Goal: Information Seeking & Learning: Find specific page/section

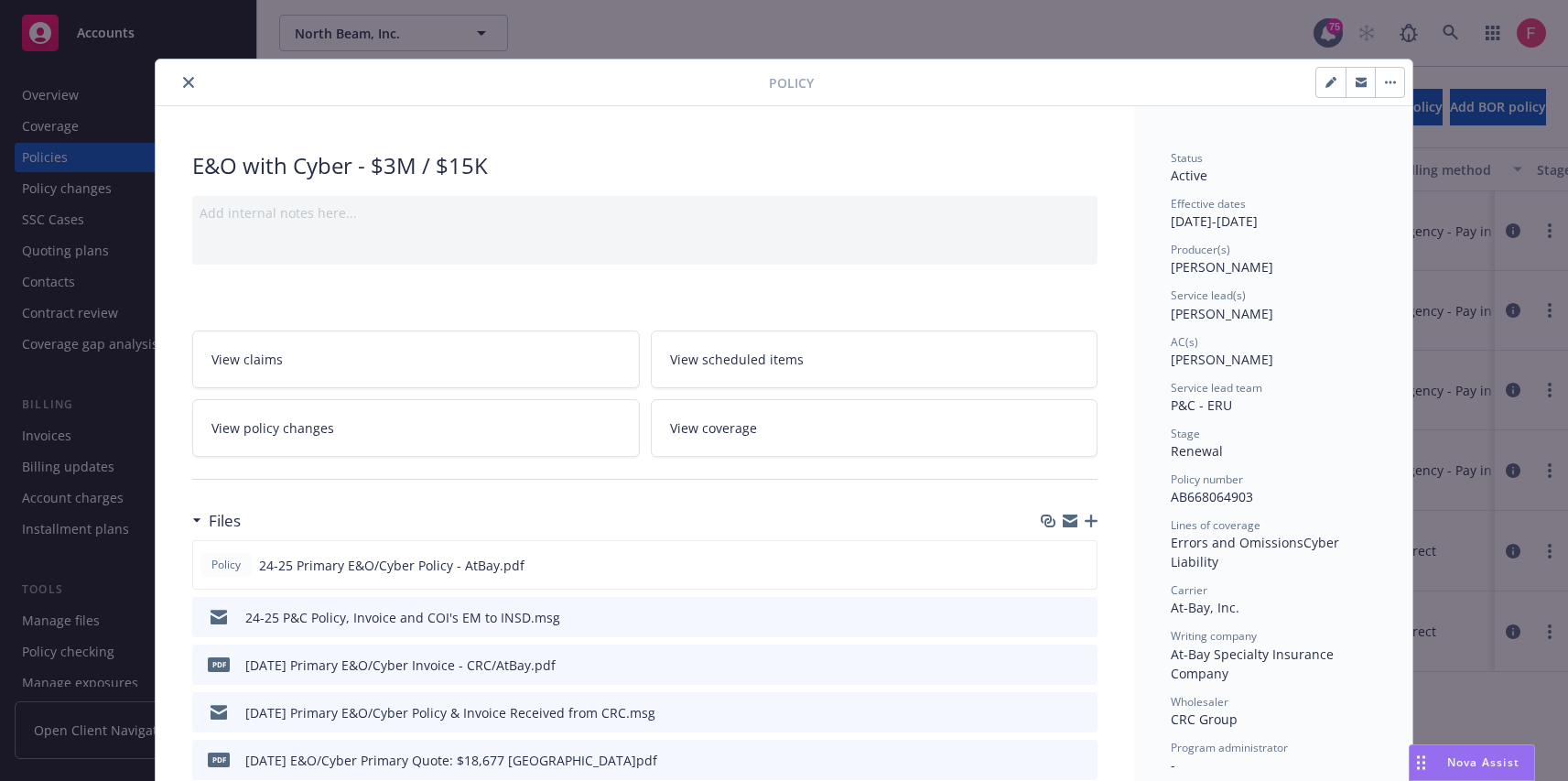
click at [1422, 20] on div "Policy E&O with Cyber - $3M / $15K Add internal notes here... View claims View …" at bounding box center [784, 390] width 1568 height 781
click at [169, 78] on div at bounding box center [466, 82] width 605 height 22
click at [184, 79] on icon "close" at bounding box center [188, 83] width 11 height 11
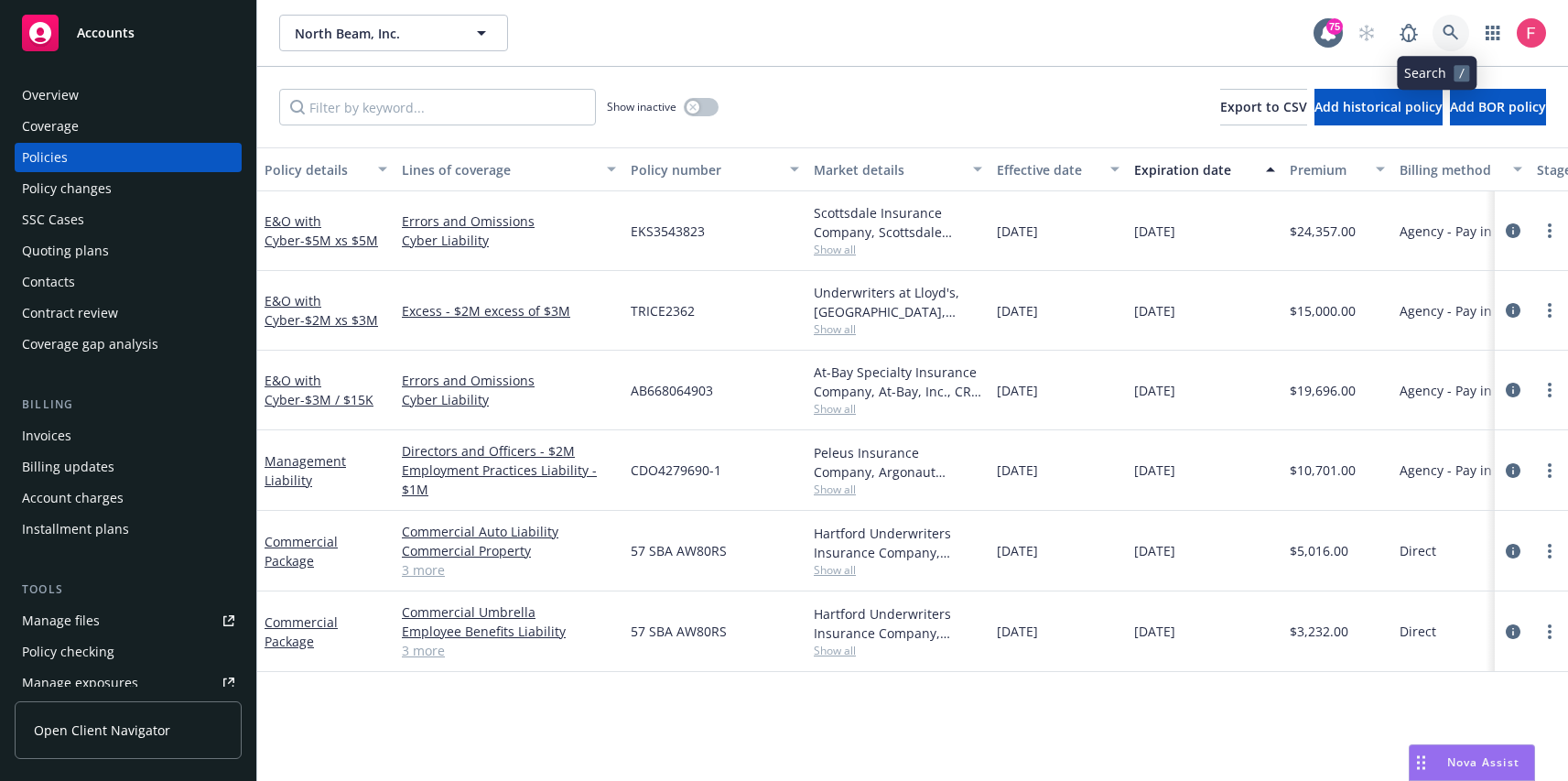
click at [1442, 38] on icon at bounding box center [1451, 33] width 17 height 17
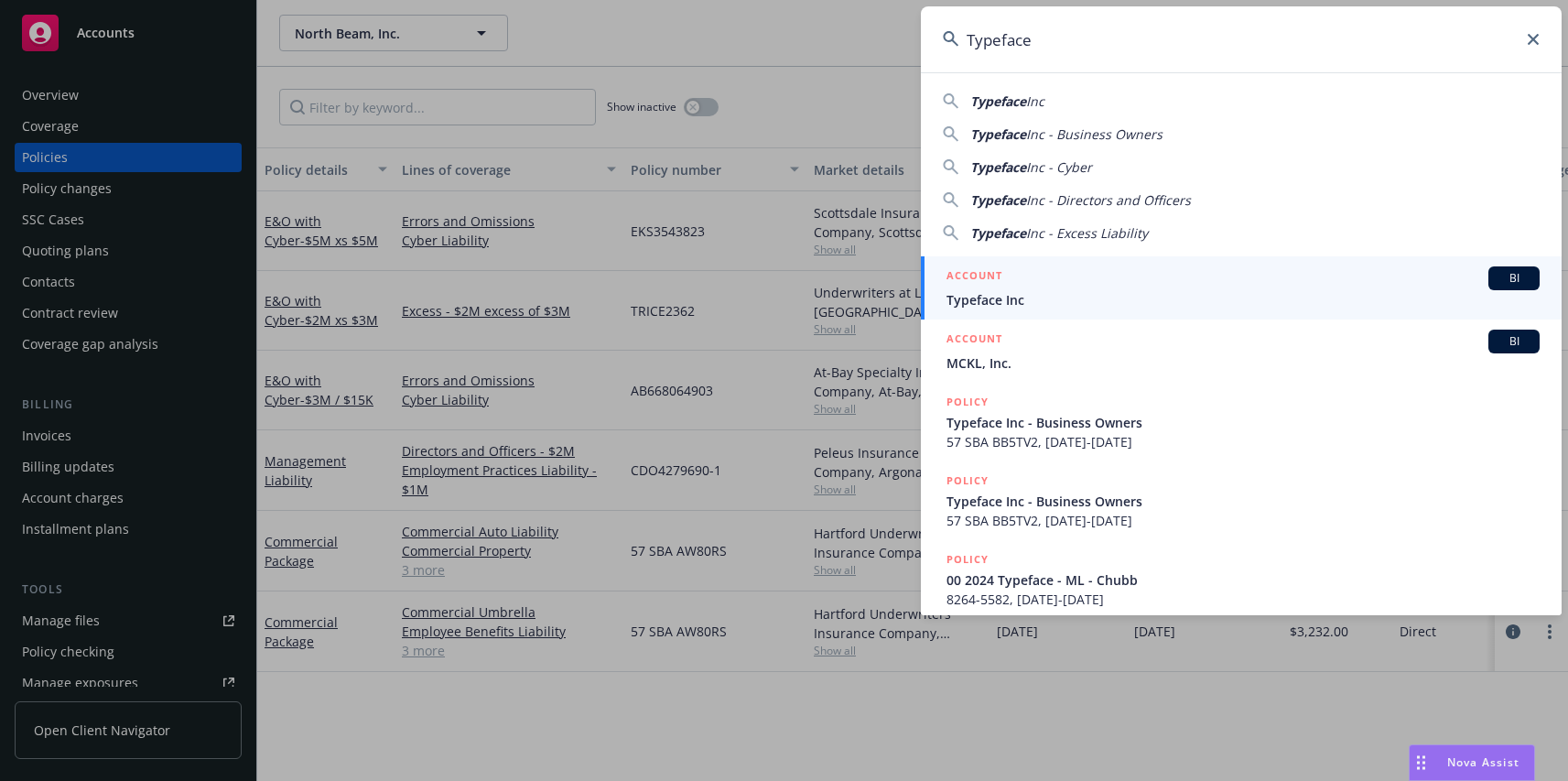
type input "Typeface"
click at [1038, 302] on span "Typeface Inc" at bounding box center [1243, 300] width 593 height 20
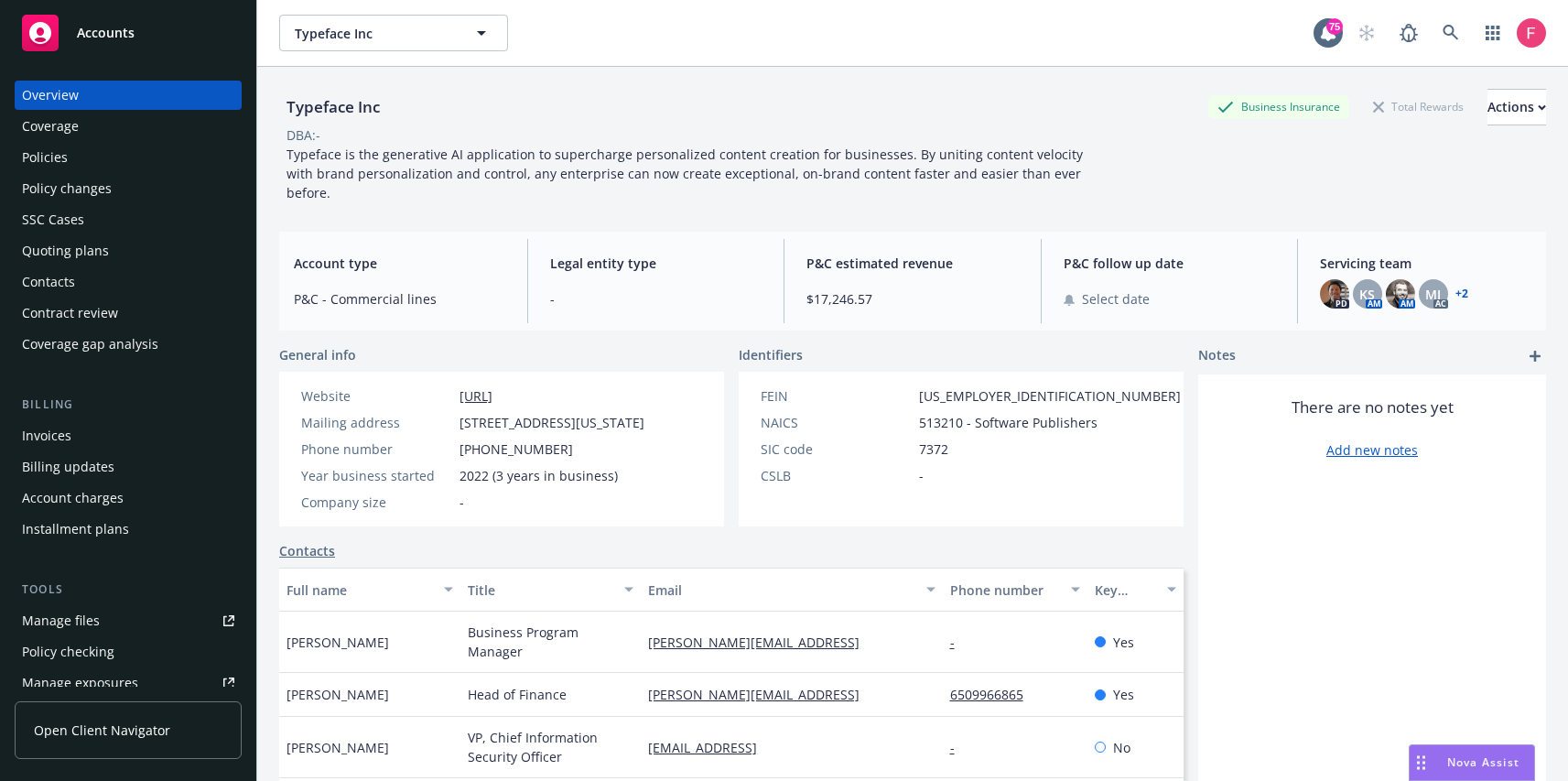
click at [84, 162] on div "Policies" at bounding box center [127, 157] width 213 height 29
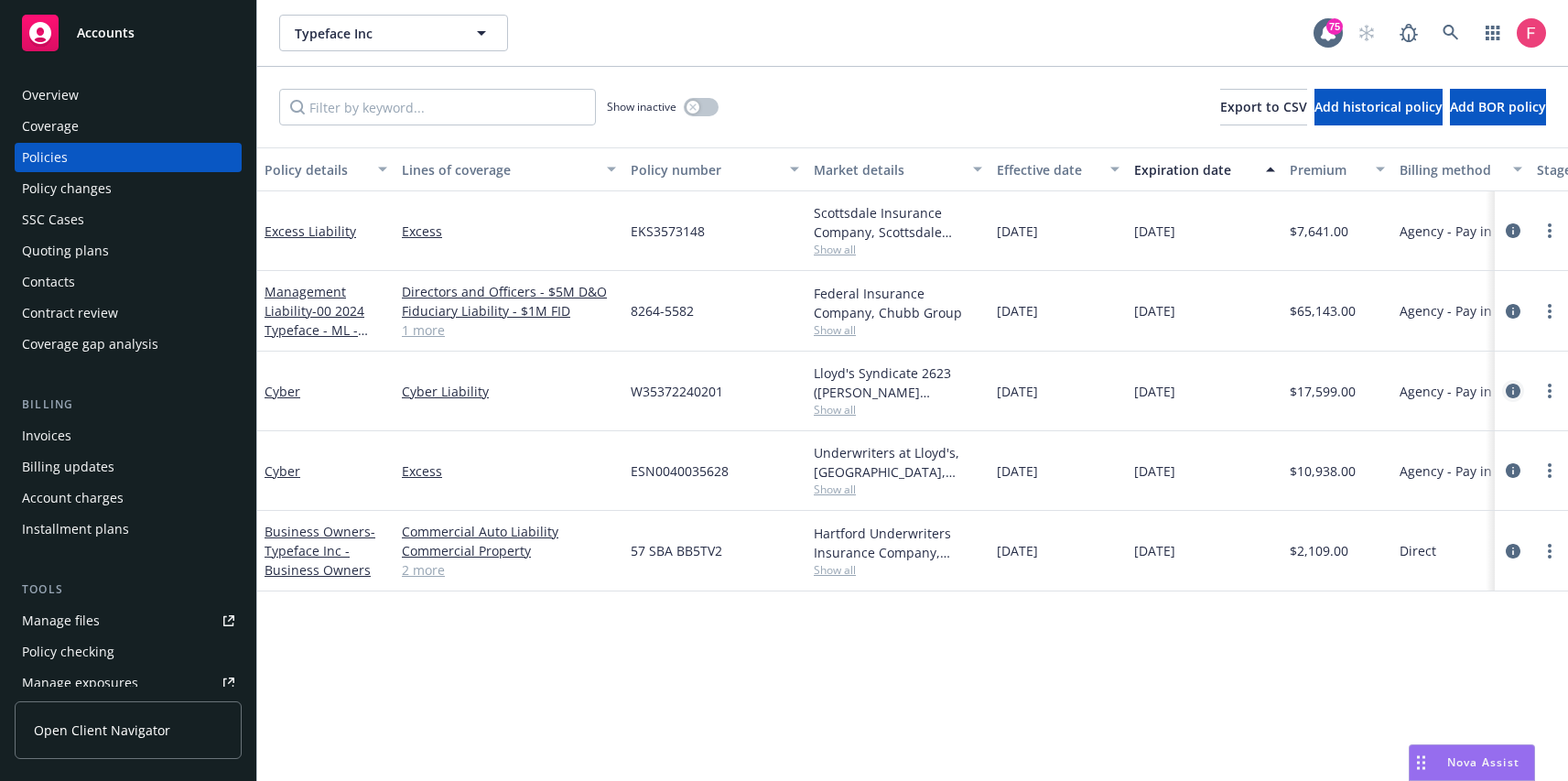
click at [1515, 396] on icon "circleInformation" at bounding box center [1513, 391] width 15 height 15
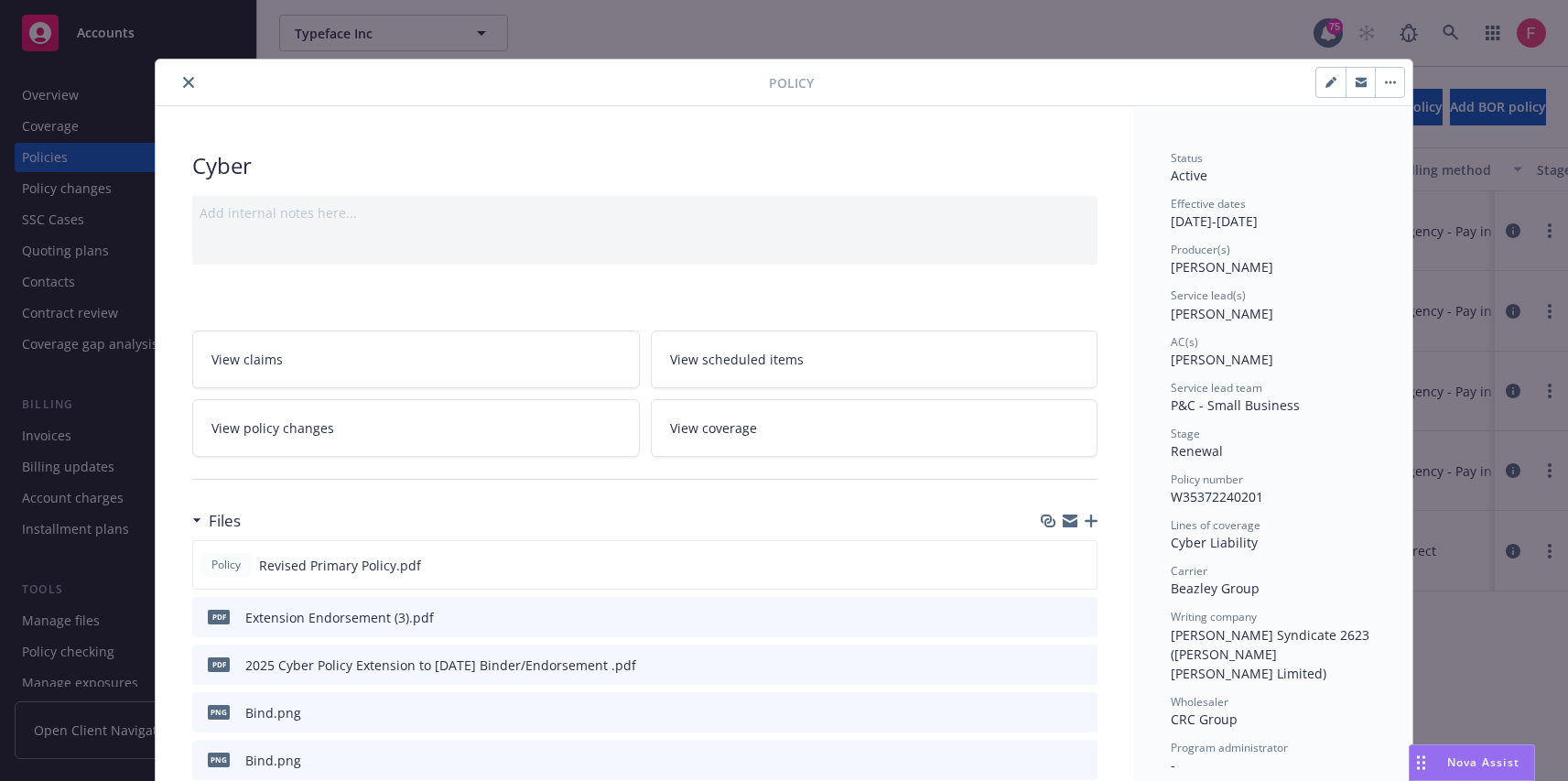
click at [183, 83] on icon "close" at bounding box center [188, 83] width 11 height 11
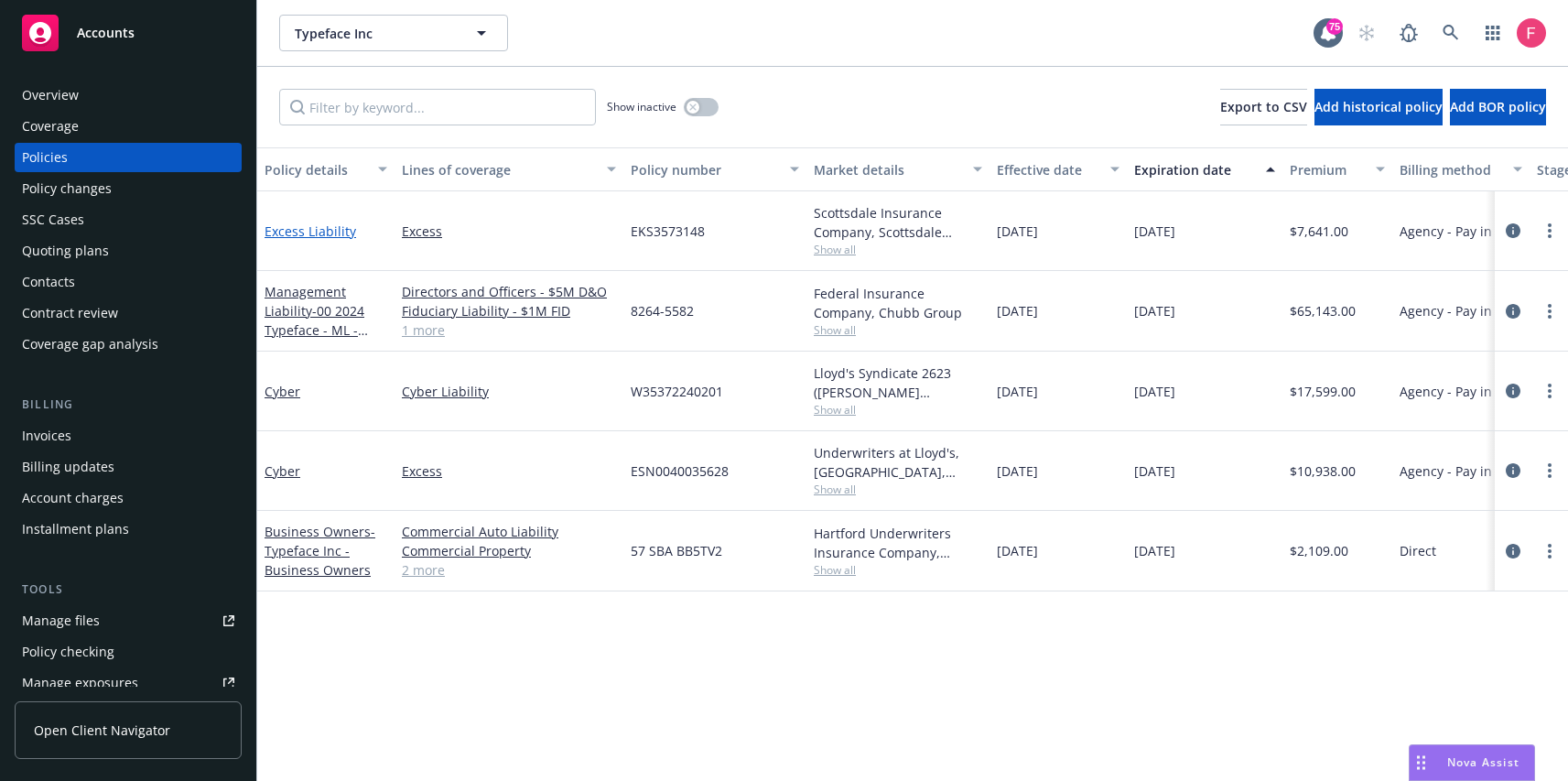
click at [321, 233] on link "Excess Liability" at bounding box center [310, 231] width 92 height 18
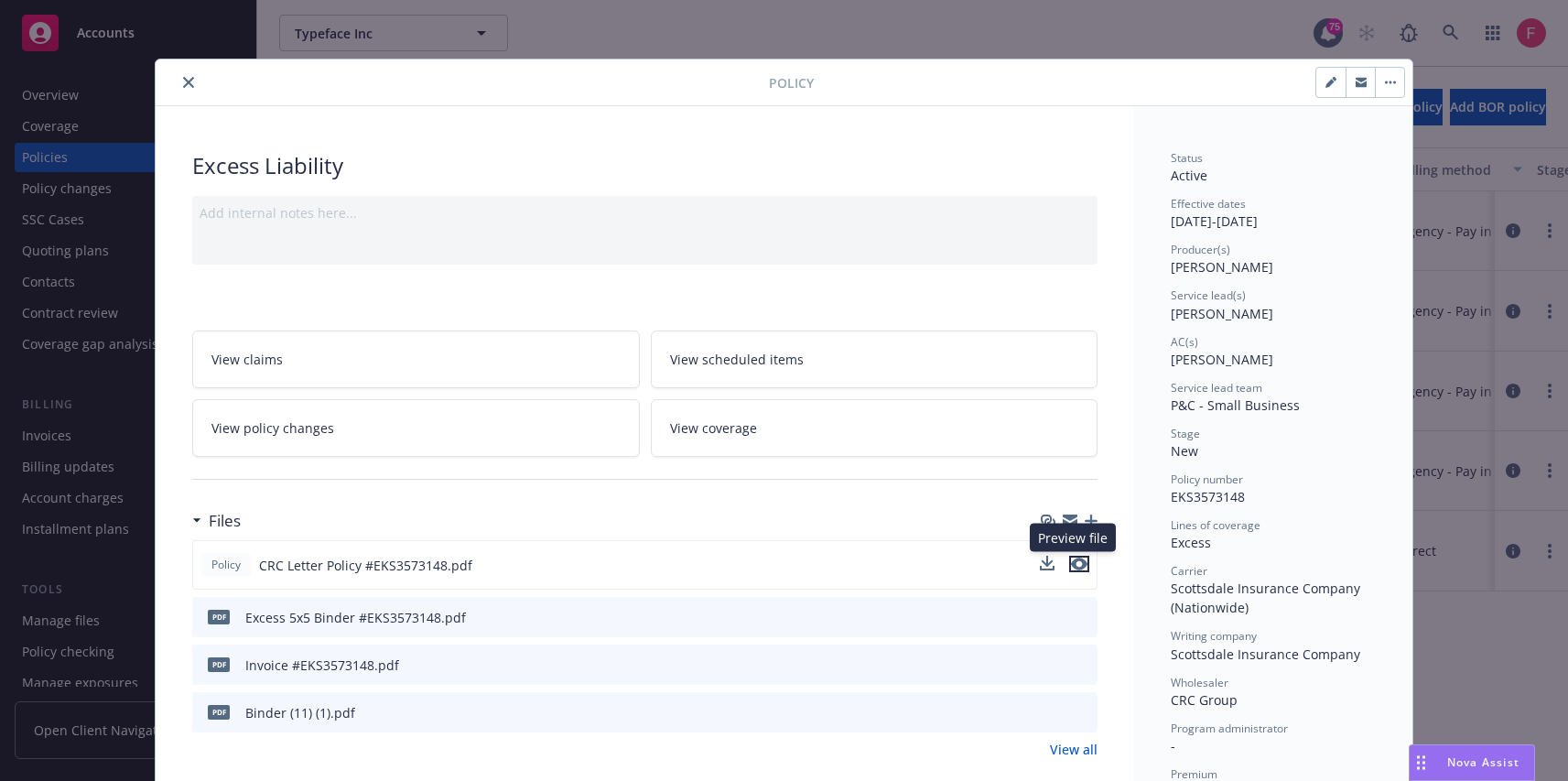
click at [1078, 564] on icon "preview file" at bounding box center [1079, 564] width 17 height 13
click at [192, 71] on div at bounding box center [466, 82] width 605 height 22
click at [186, 75] on button "close" at bounding box center [187, 82] width 22 height 22
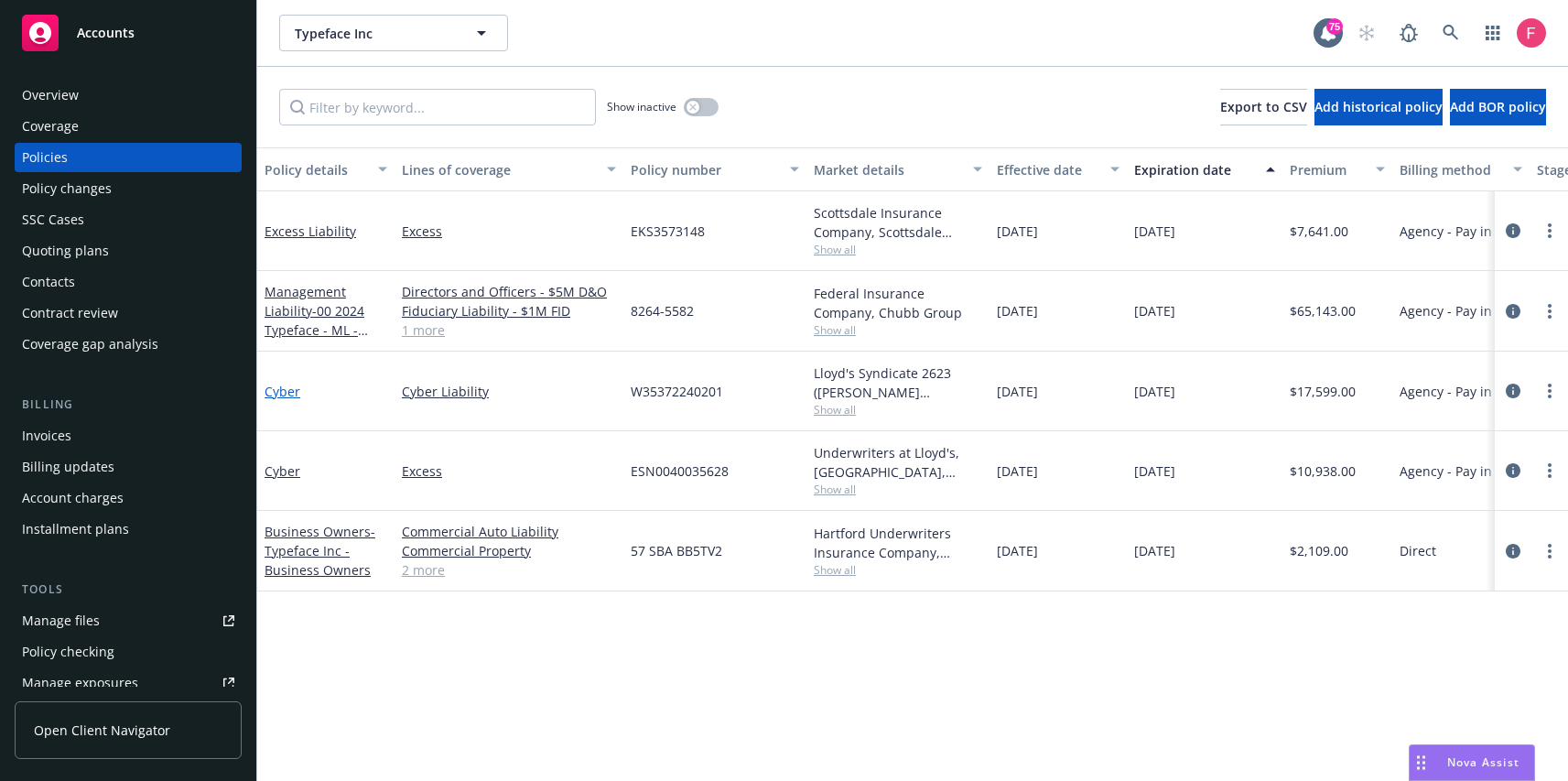
click at [271, 394] on link "Cyber" at bounding box center [282, 391] width 36 height 18
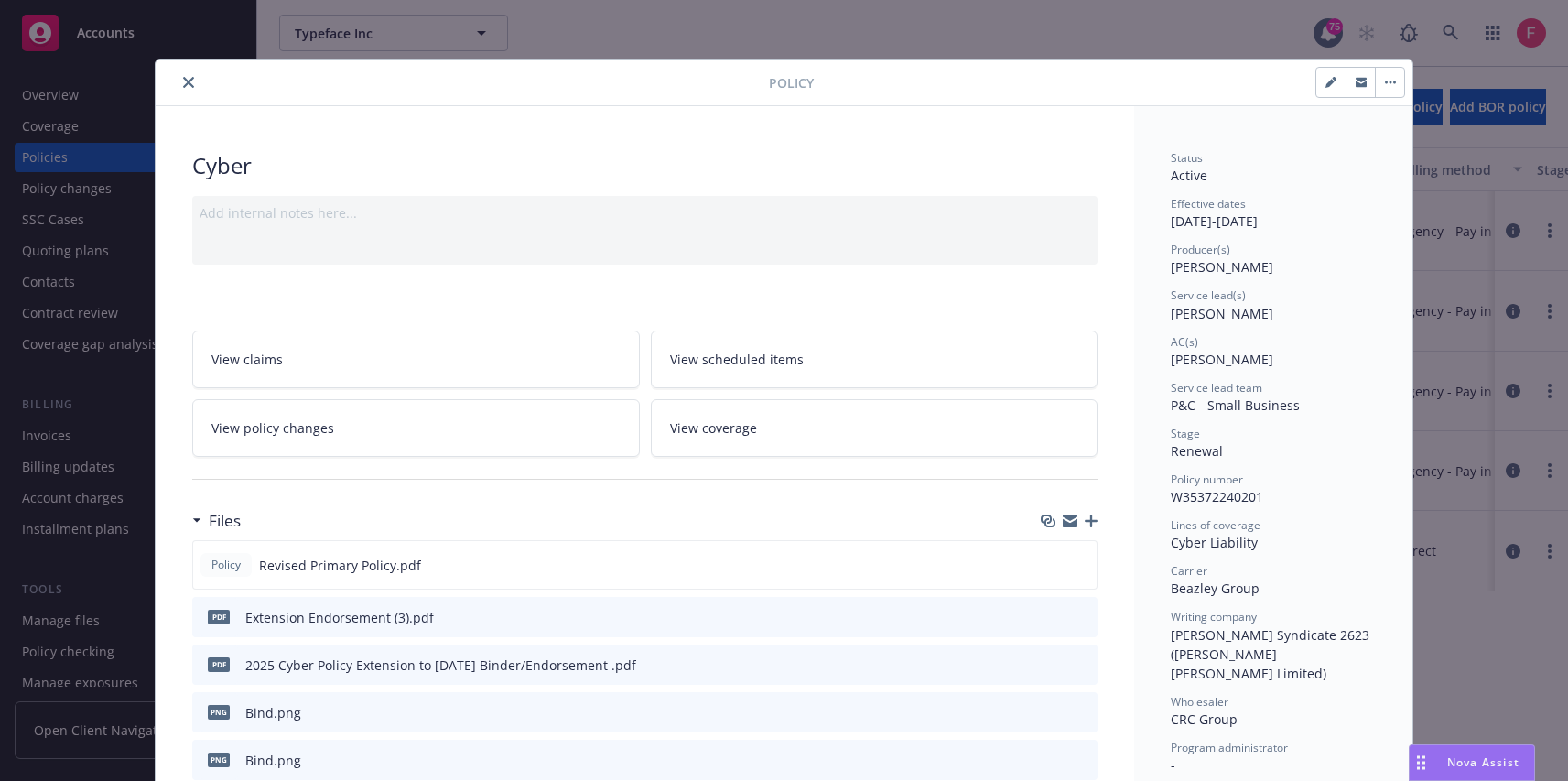
scroll to position [55, 0]
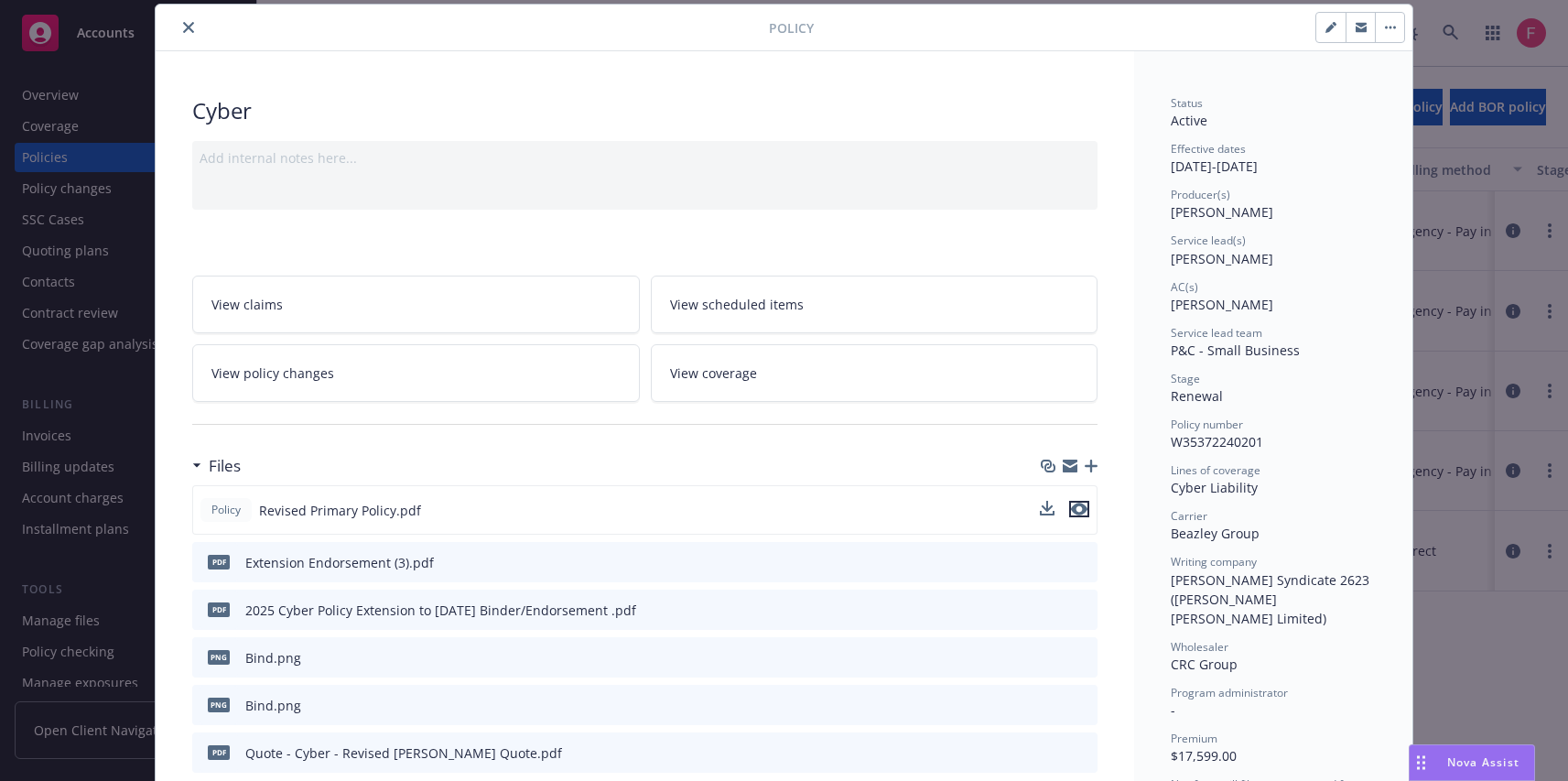
click at [1070, 508] on icon "preview file" at bounding box center [1079, 509] width 17 height 13
click at [1515, 158] on div "Policy Cyber Add internal notes here... View claims View scheduled items View p…" at bounding box center [784, 390] width 1568 height 781
click at [183, 24] on icon "close" at bounding box center [188, 27] width 11 height 11
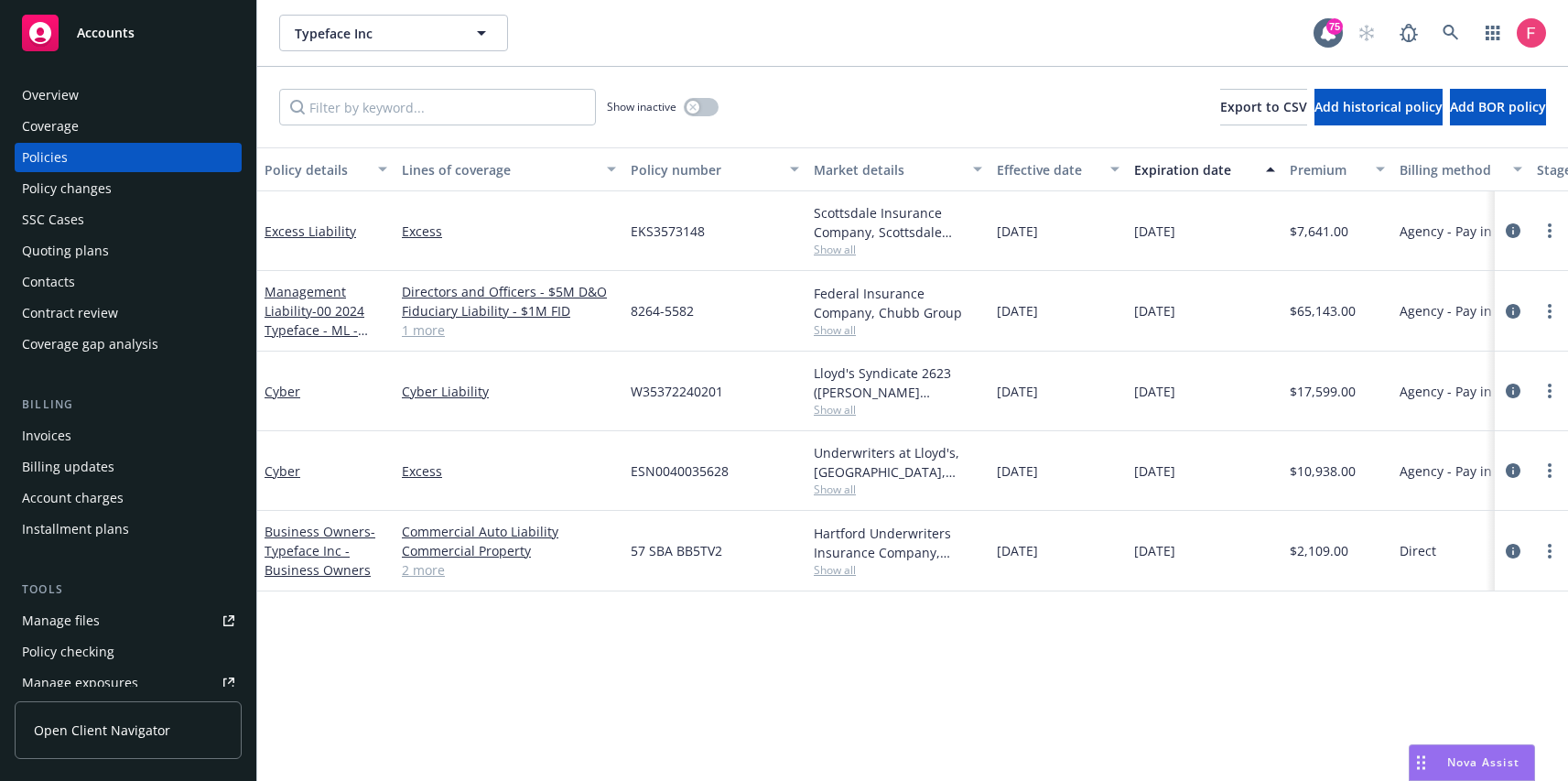
click at [319, 480] on div "Cyber" at bounding box center [325, 471] width 123 height 20
click at [264, 471] on link "Cyber" at bounding box center [282, 471] width 36 height 18
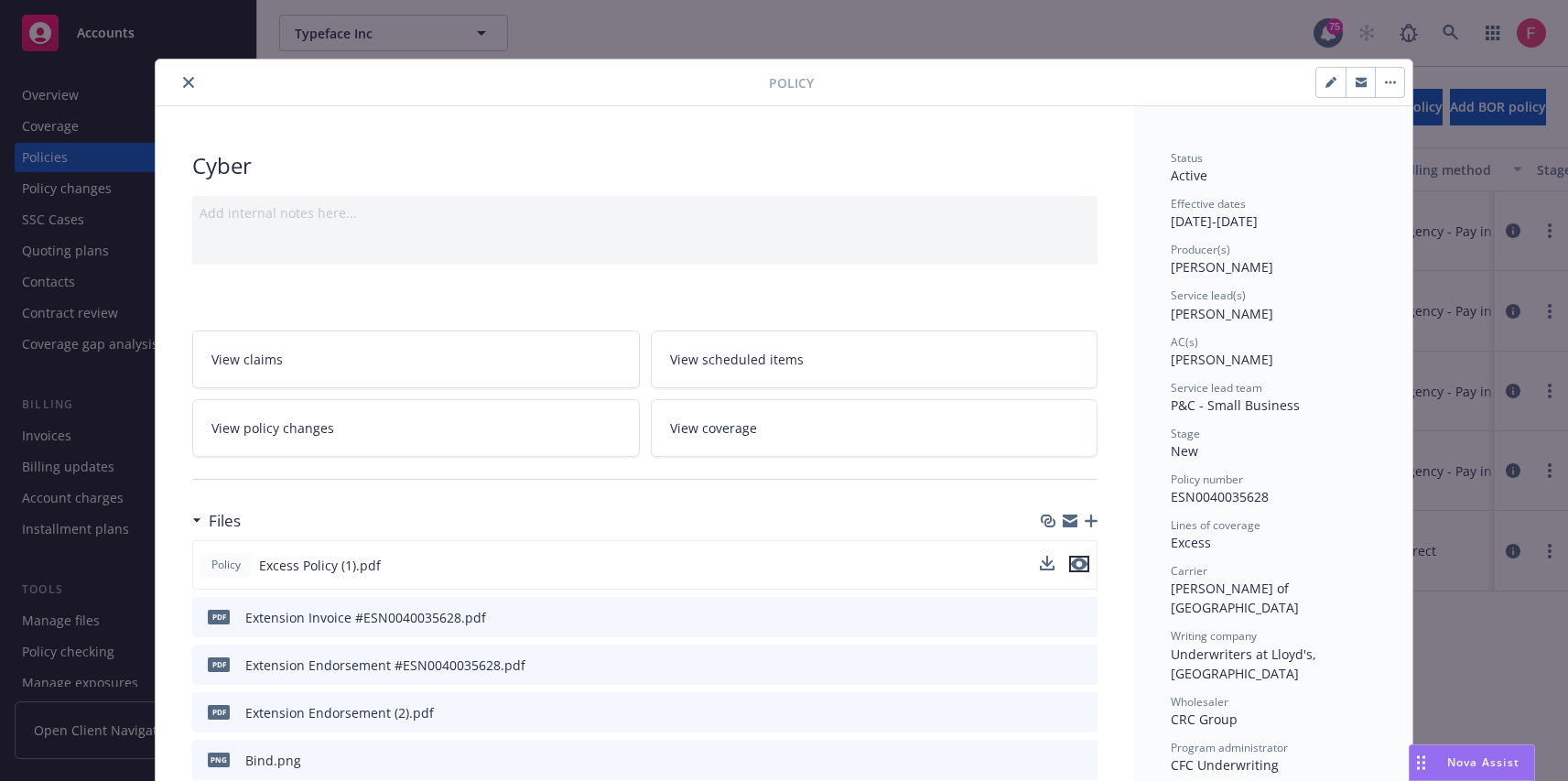
click at [1070, 563] on icon "preview file" at bounding box center [1079, 564] width 17 height 13
